Goal: Task Accomplishment & Management: Use online tool/utility

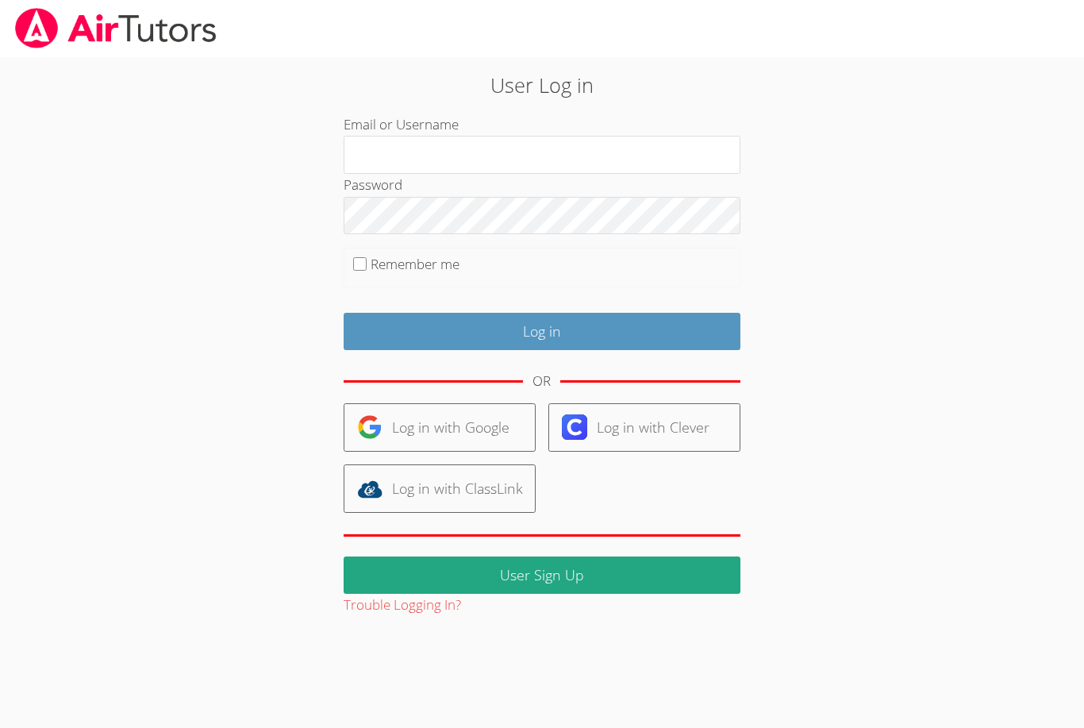
click at [476, 427] on link "Log in with Google" at bounding box center [440, 427] width 192 height 48
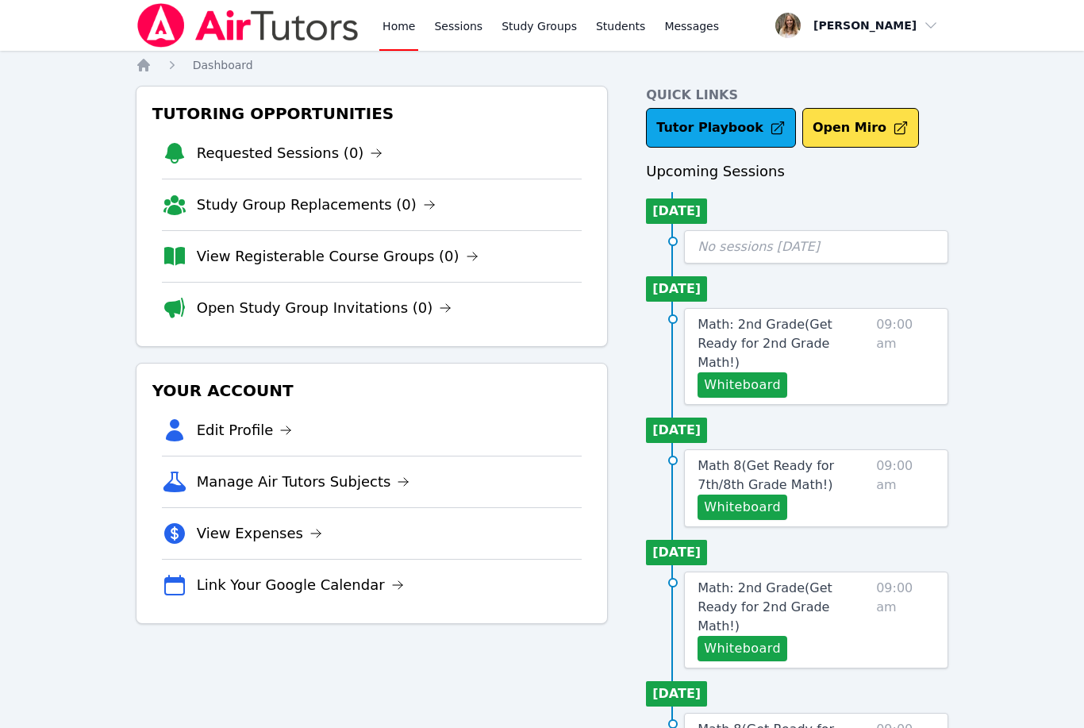
click at [453, 33] on link "Sessions" at bounding box center [458, 25] width 55 height 51
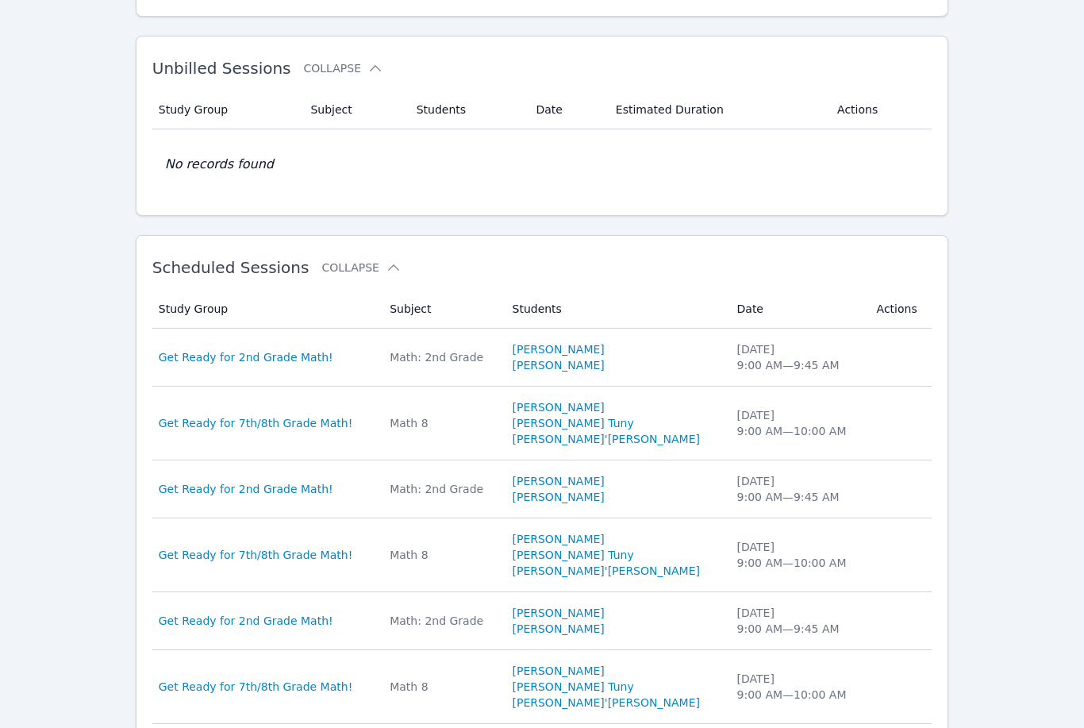
scroll to position [248, 0]
click at [256, 365] on span "Get Ready for 2nd Grade Math!" at bounding box center [246, 358] width 175 height 16
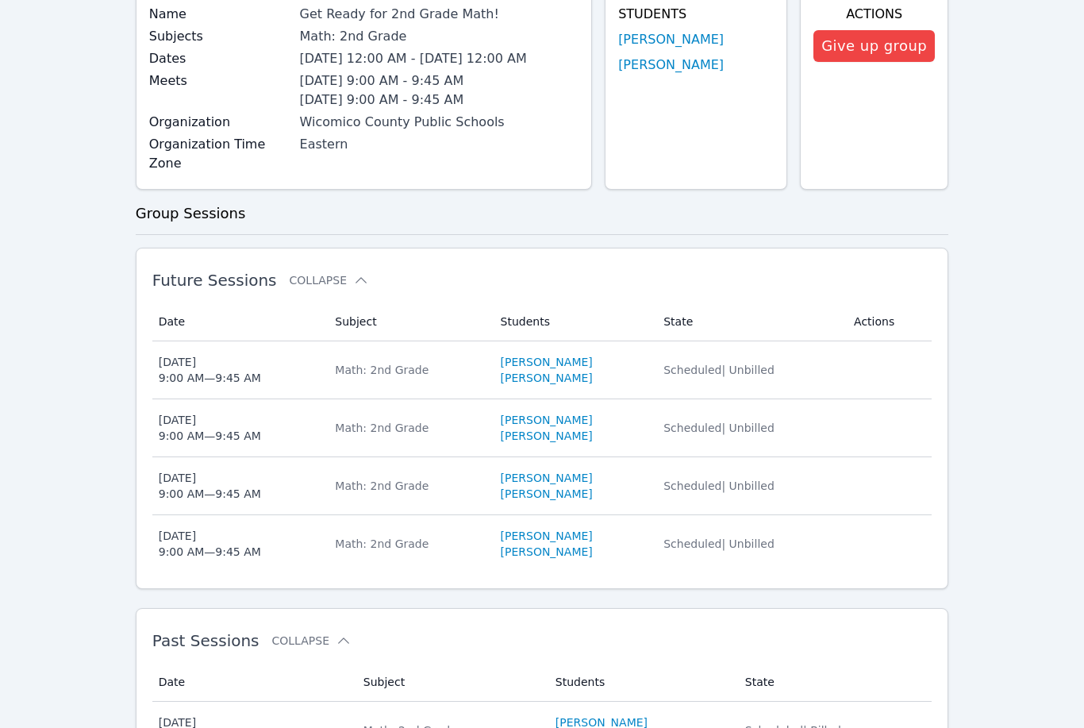
scroll to position [203, 0]
click at [234, 530] on div "Tue Aug 19 9:00 AM — 9:45 AM" at bounding box center [210, 544] width 102 height 32
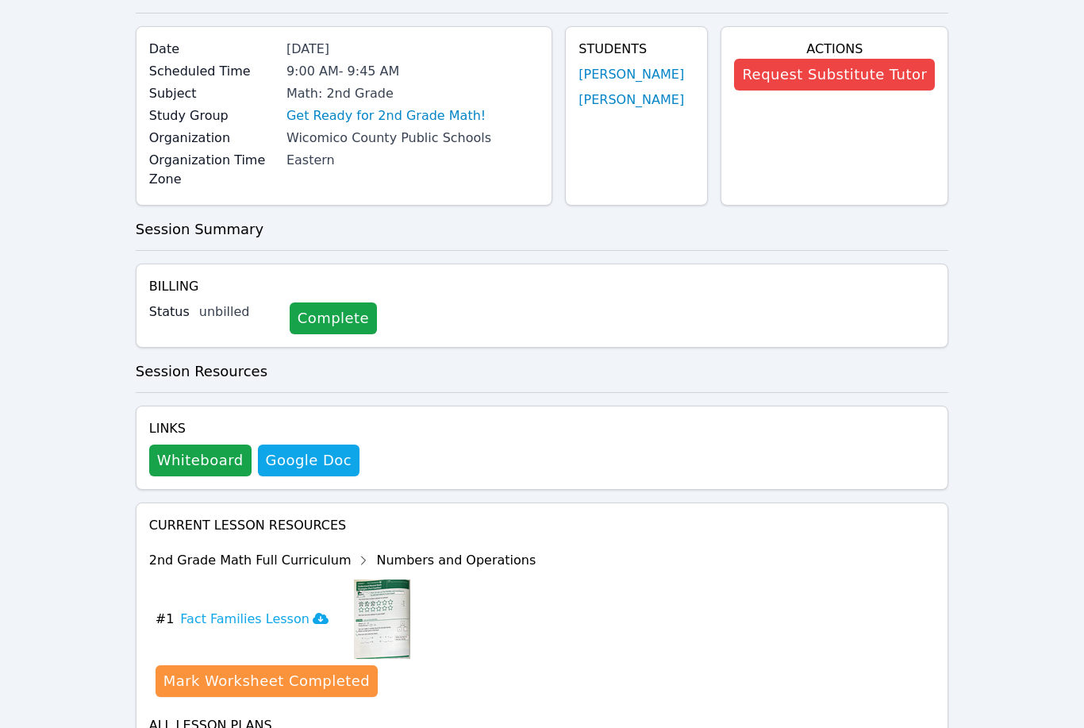
scroll to position [106, 0]
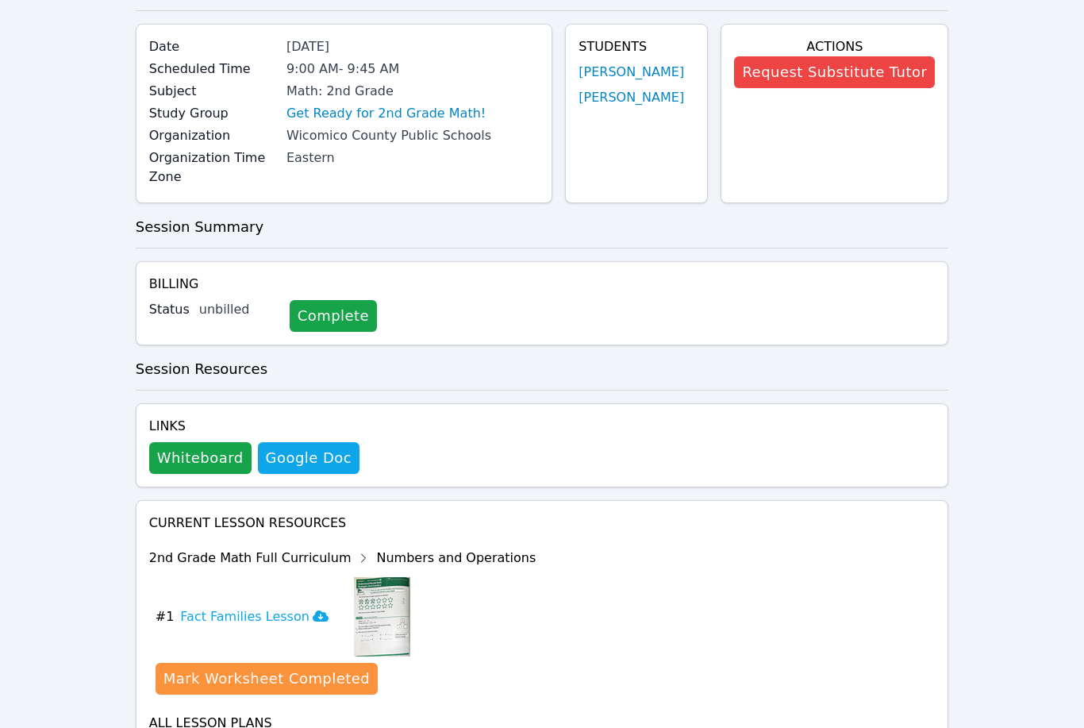
click at [191, 459] on button "Whiteboard" at bounding box center [200, 459] width 102 height 32
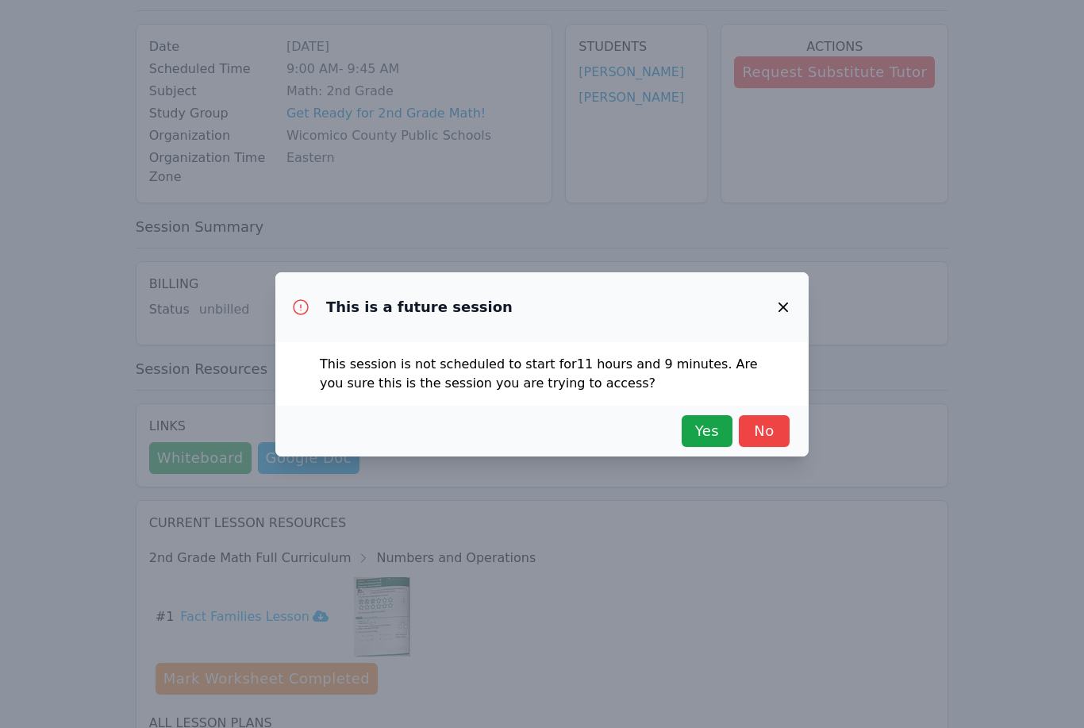
click at [695, 425] on span "Yes" at bounding box center [707, 431] width 35 height 22
